Goal: Communication & Community: Answer question/provide support

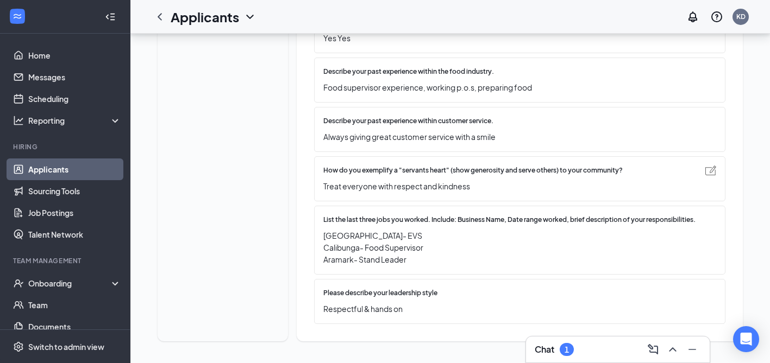
scroll to position [846, 0]
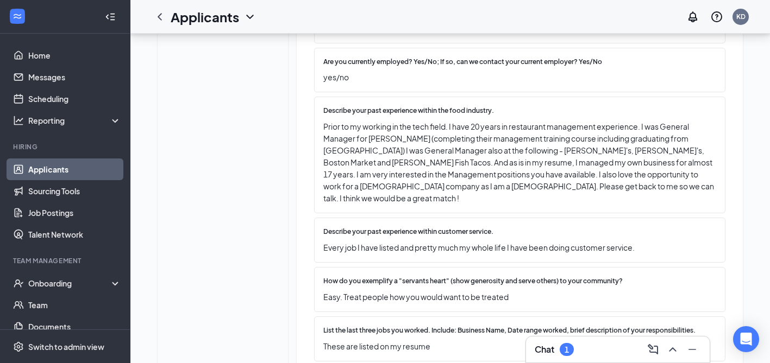
scroll to position [801, 0]
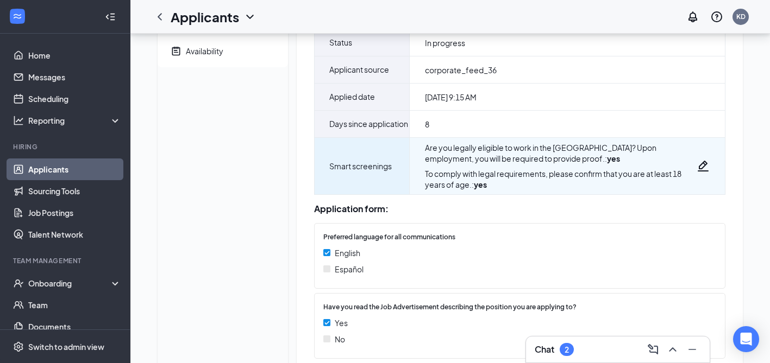
scroll to position [183, 0]
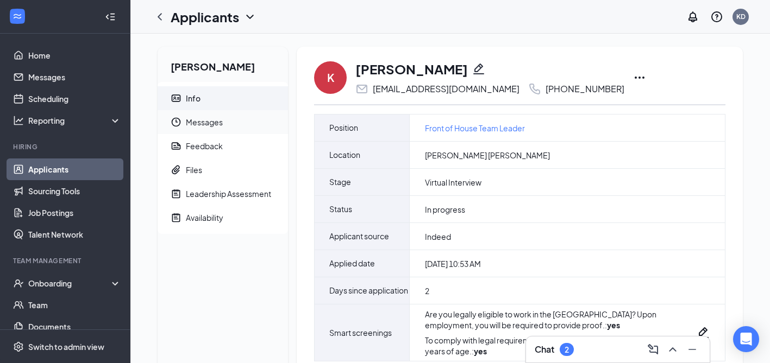
click at [210, 125] on span "Messages" at bounding box center [232, 122] width 93 height 24
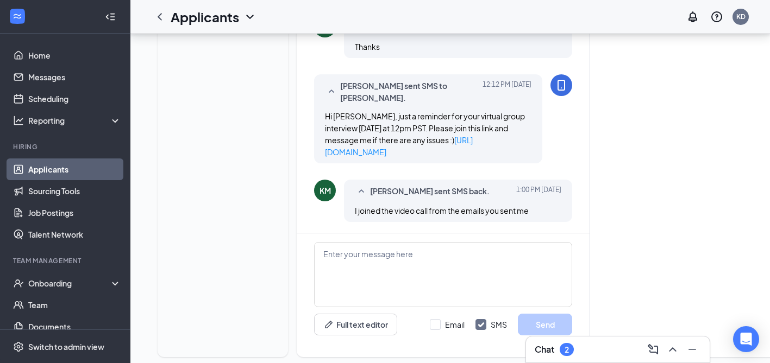
scroll to position [495, 0]
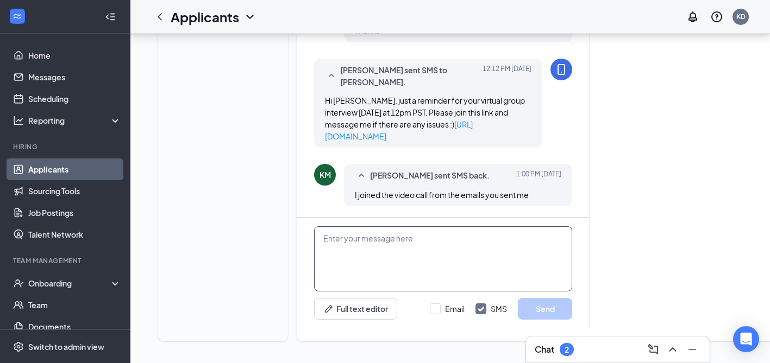
click at [359, 254] on textarea at bounding box center [443, 258] width 258 height 65
type textarea "does the link above work for you? We are on it now :)"
click at [535, 304] on button "Send" at bounding box center [545, 309] width 54 height 22
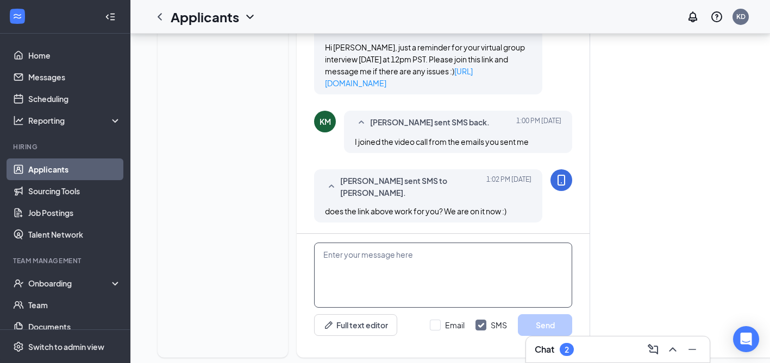
scroll to position [539, 0]
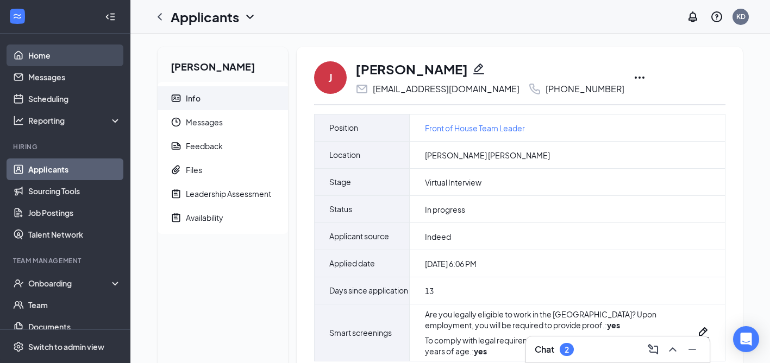
click at [53, 56] on link "Home" at bounding box center [74, 56] width 93 height 22
click at [234, 122] on span "Messages" at bounding box center [232, 122] width 93 height 24
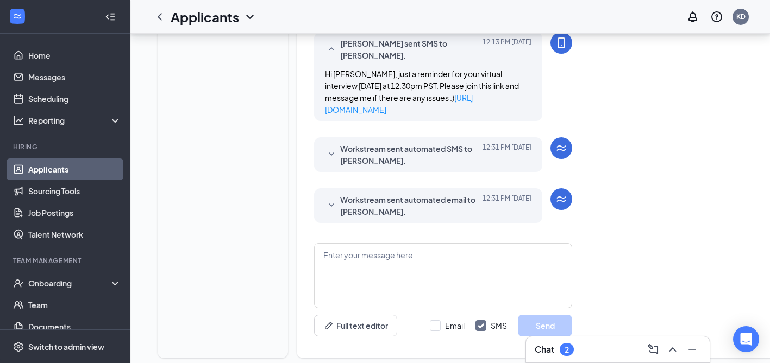
scroll to position [363, 0]
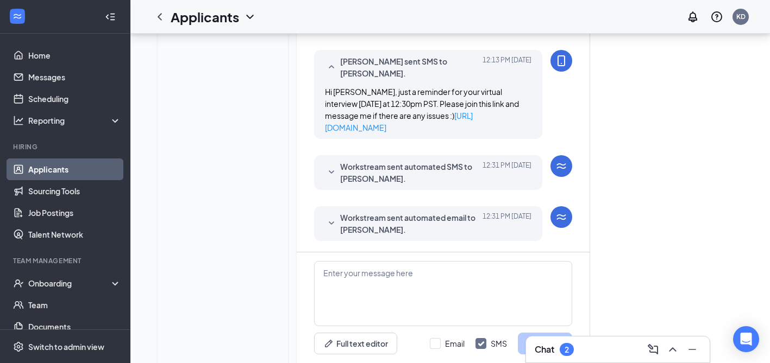
drag, startPoint x: 497, startPoint y: 138, endPoint x: 326, endPoint y: 96, distance: 176.4
click at [326, 96] on div "Hi [PERSON_NAME], just a reminder for your virtual interview [DATE] at 12:30pm …" at bounding box center [428, 110] width 206 height 48
copy span "Hi [PERSON_NAME], just a reminder for your virtual interview [DATE] at 12:30pm …"
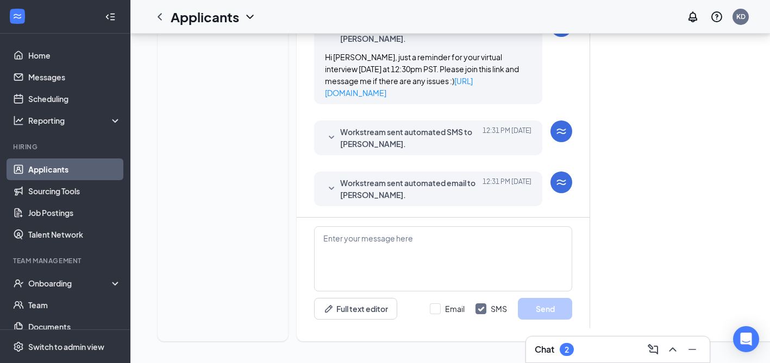
click at [439, 302] on div "Email SMS Send" at bounding box center [501, 309] width 142 height 22
click at [434, 313] on input "Email" at bounding box center [447, 309] width 35 height 11
checkbox input "true"
click at [435, 268] on textarea at bounding box center [443, 258] width 258 height 65
paste textarea "Hi [PERSON_NAME], just a reminder for your virtual interview [DATE] at 12:30pm …"
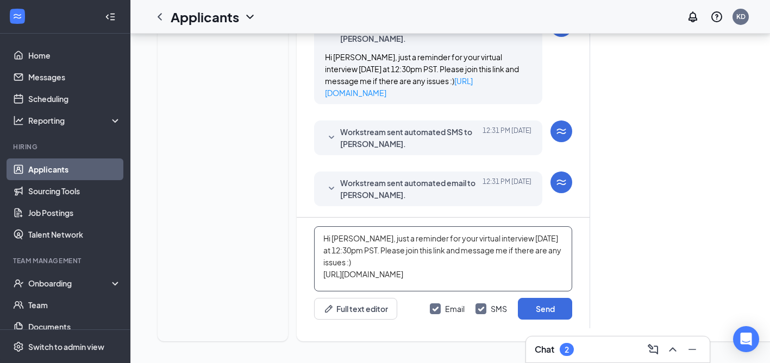
drag, startPoint x: 545, startPoint y: 241, endPoint x: 503, endPoint y: 239, distance: 41.8
click at [503, 239] on textarea "Hi [PERSON_NAME], just a reminder for your virtual interview [DATE] at 12:30pm …" at bounding box center [443, 258] width 258 height 65
type textarea "Hi [PERSON_NAME], just a reminder for your virtual interview now at 12:30pm PST…"
click at [538, 307] on button "Send" at bounding box center [545, 309] width 54 height 22
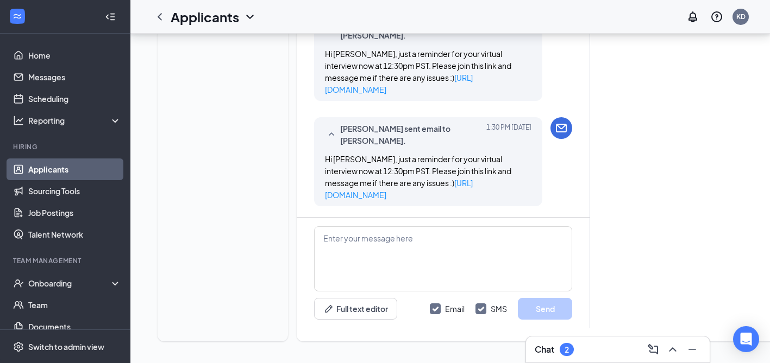
scroll to position [644, 0]
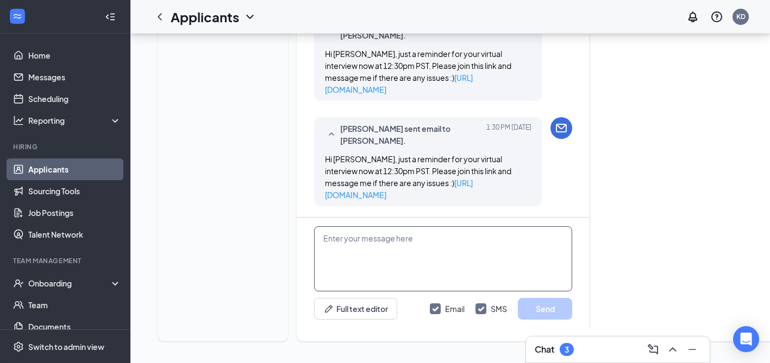
click at [399, 244] on textarea at bounding box center [443, 258] width 258 height 65
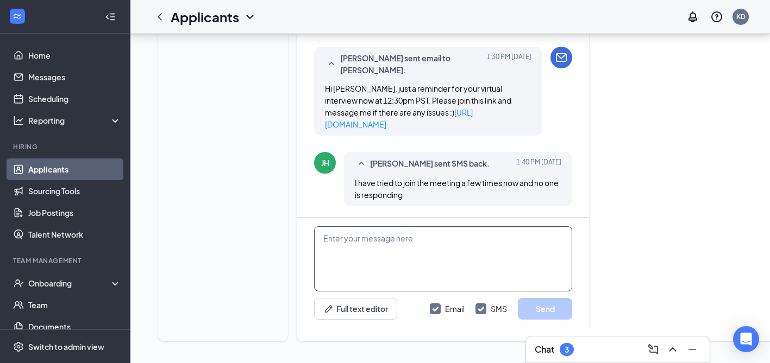
scroll to position [715, 0]
